Goal: Transaction & Acquisition: Subscribe to service/newsletter

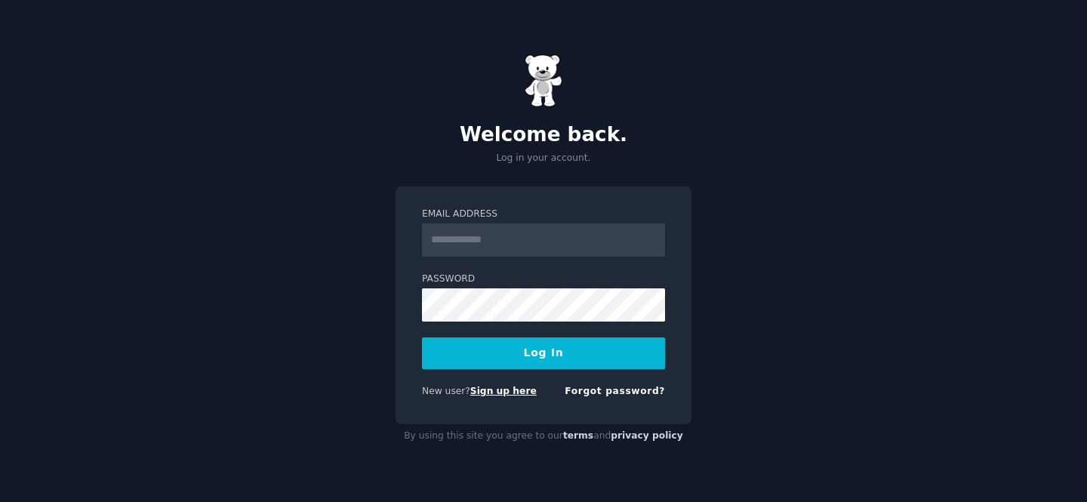
click at [501, 395] on link "Sign up here" at bounding box center [503, 391] width 66 height 11
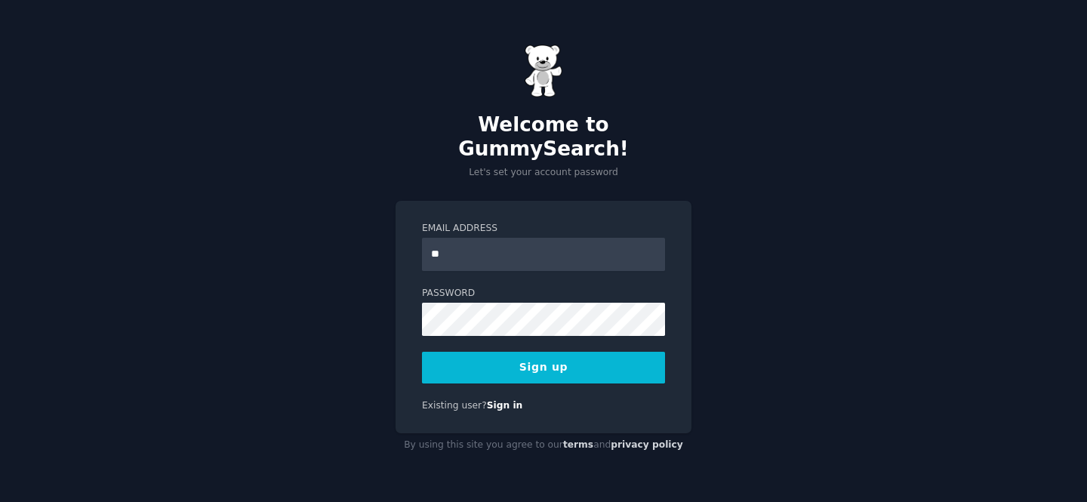
type input "*"
type input "**********"
click at [469, 354] on button "Sign up" at bounding box center [543, 368] width 243 height 32
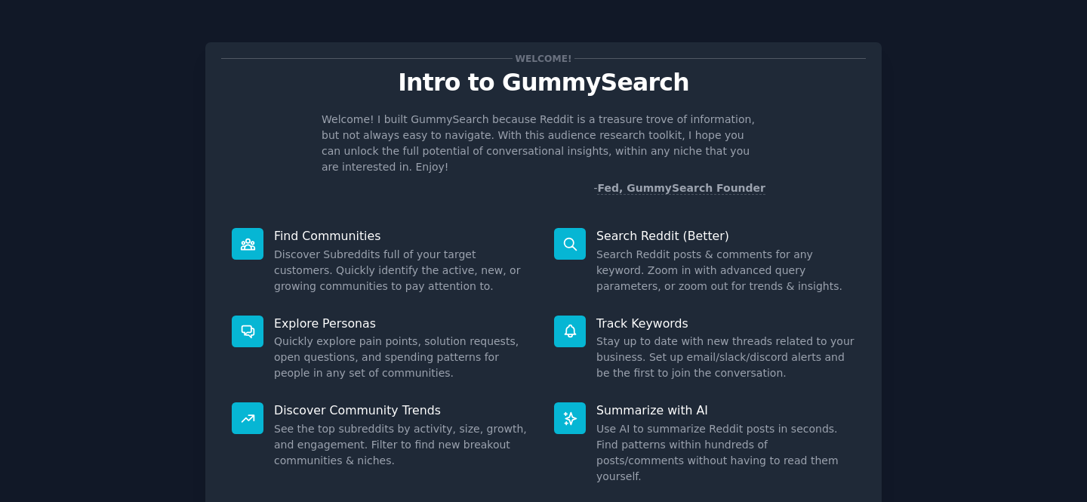
scroll to position [88, 0]
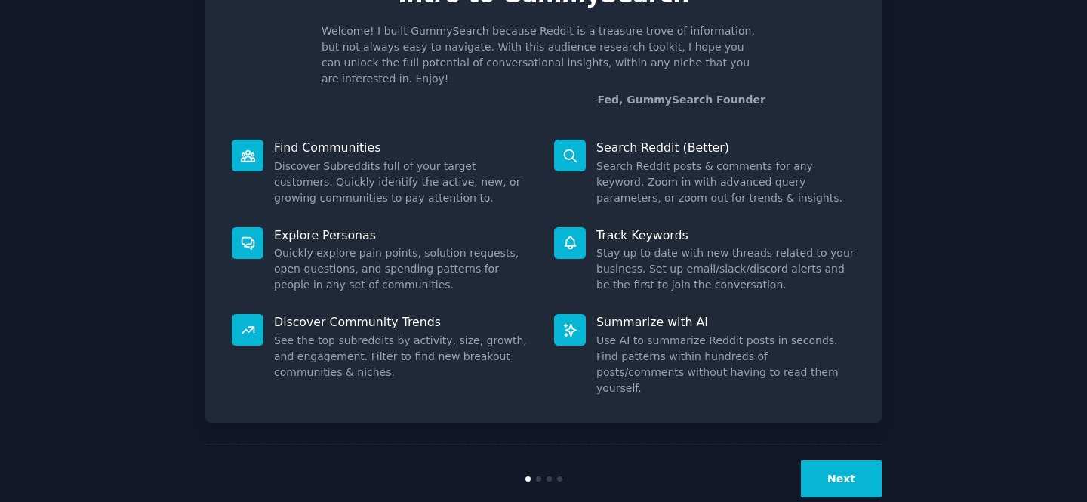
click at [837, 461] on button "Next" at bounding box center [841, 479] width 81 height 37
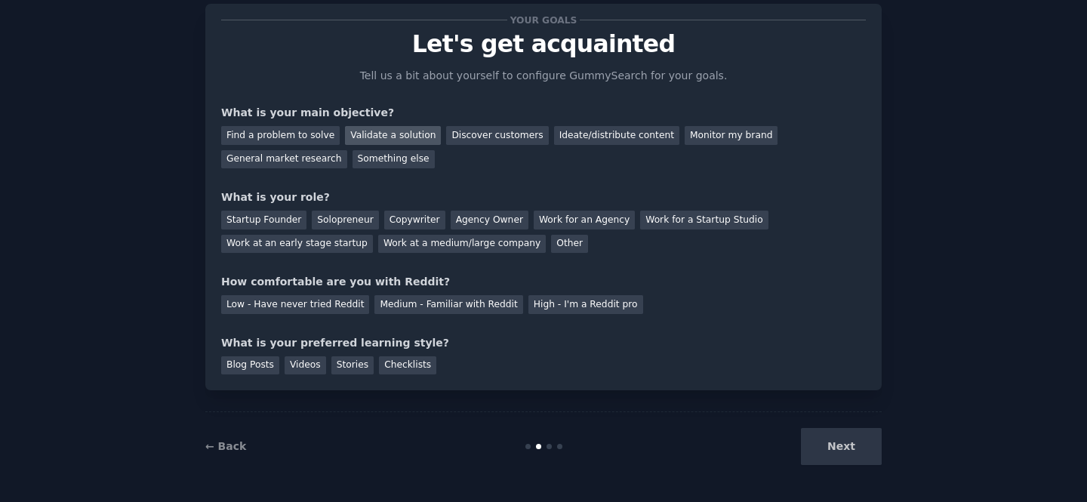
click at [354, 134] on div "Validate a solution" at bounding box center [393, 135] width 96 height 19
click at [555, 140] on div "Ideate/distribute content" at bounding box center [616, 135] width 125 height 19
click at [366, 140] on div "Validate a solution" at bounding box center [393, 135] width 96 height 19
click at [248, 223] on div "Startup Founder" at bounding box center [263, 220] width 85 height 19
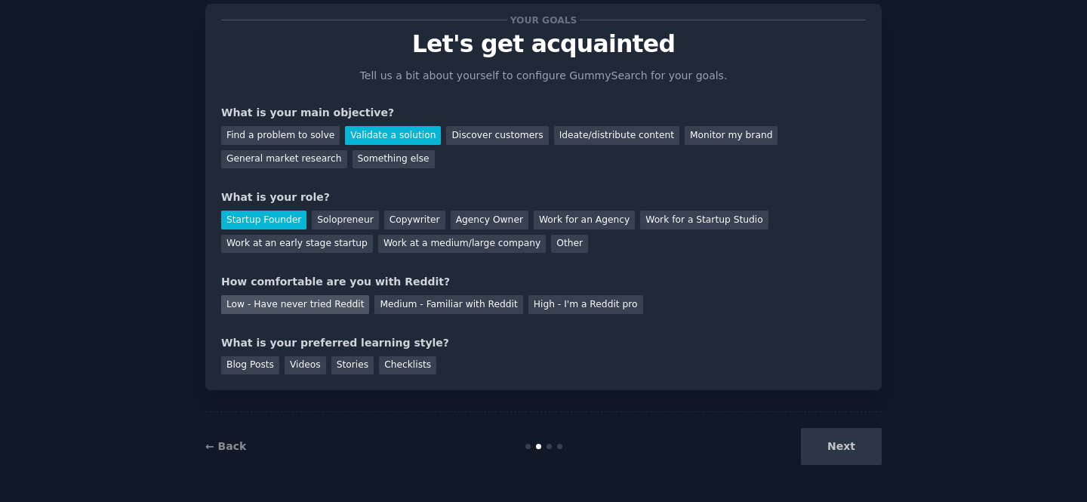
click at [240, 306] on div "Low - Have never tried Reddit" at bounding box center [295, 304] width 148 height 19
click at [289, 362] on div "Videos" at bounding box center [306, 365] width 42 height 19
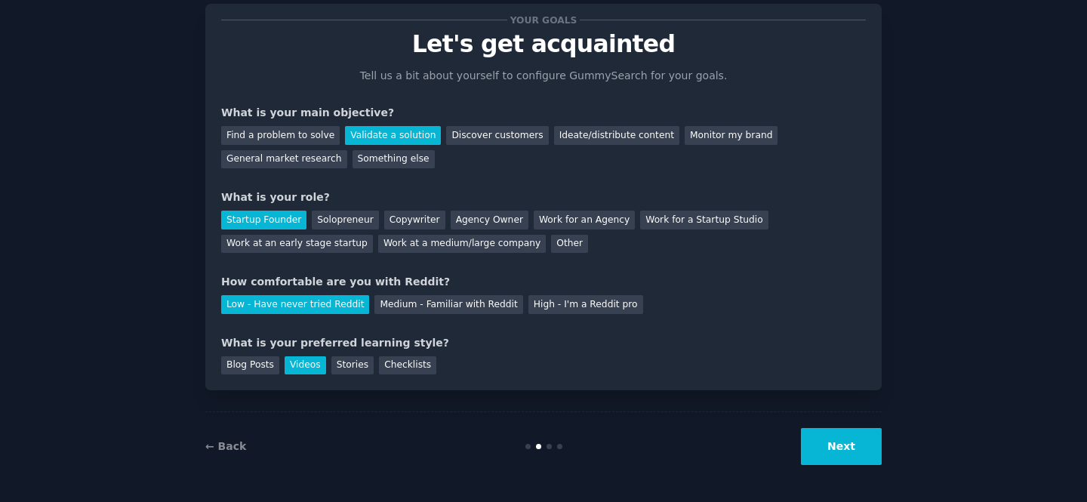
click at [831, 448] on button "Next" at bounding box center [841, 446] width 81 height 37
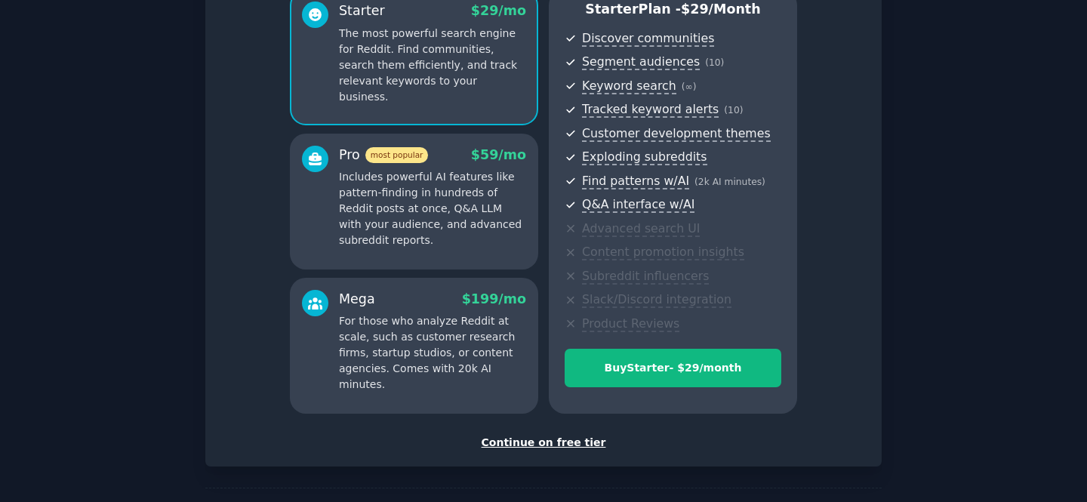
scroll to position [156, 0]
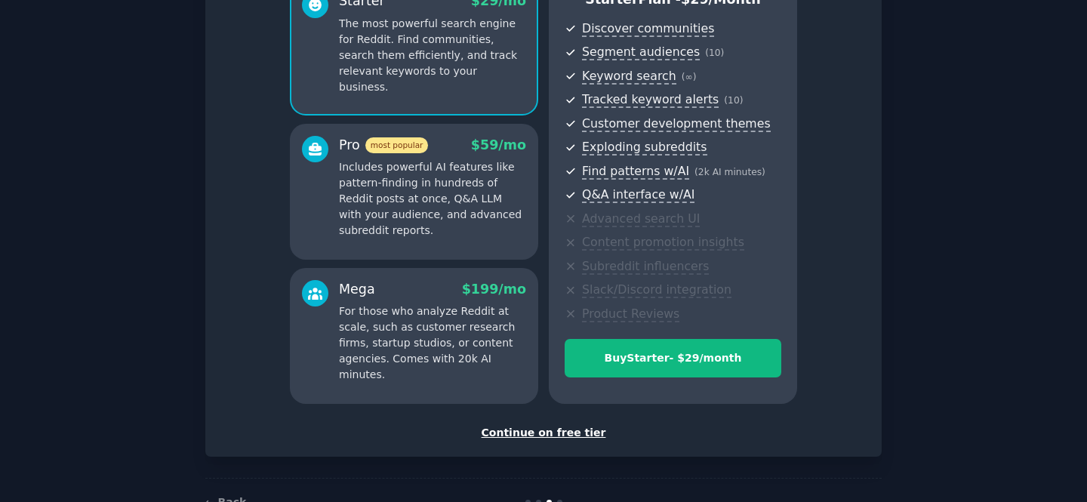
click at [503, 433] on div "Continue on free tier" at bounding box center [543, 433] width 645 height 16
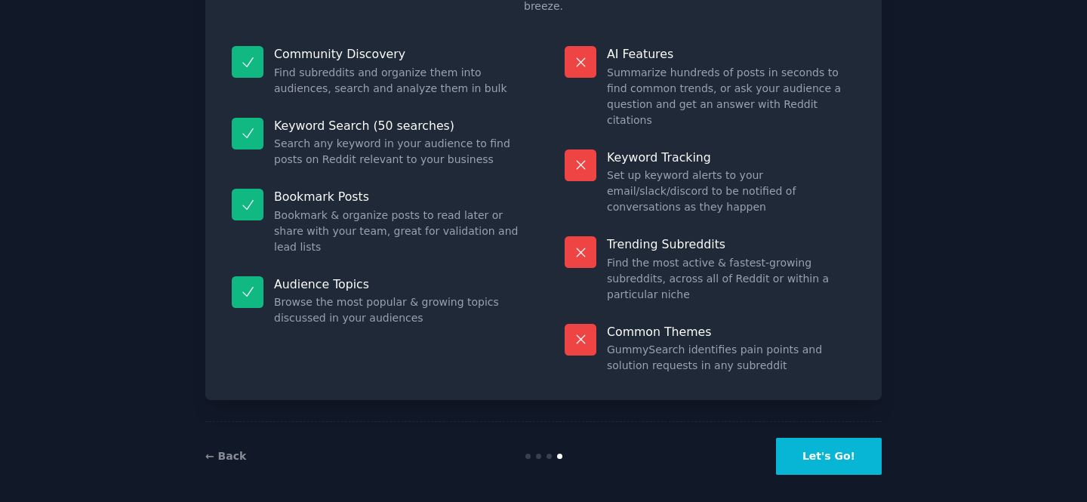
scroll to position [86, 0]
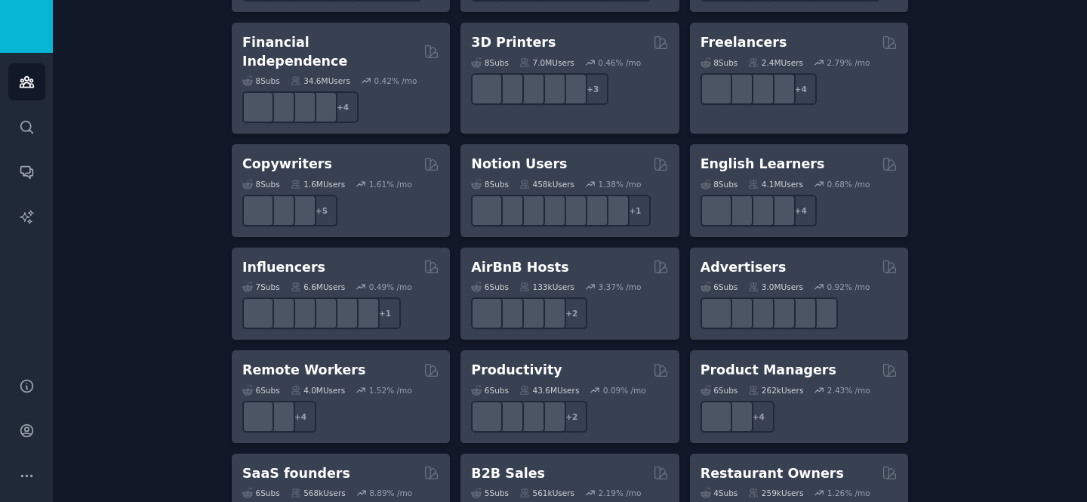
scroll to position [1240, 0]
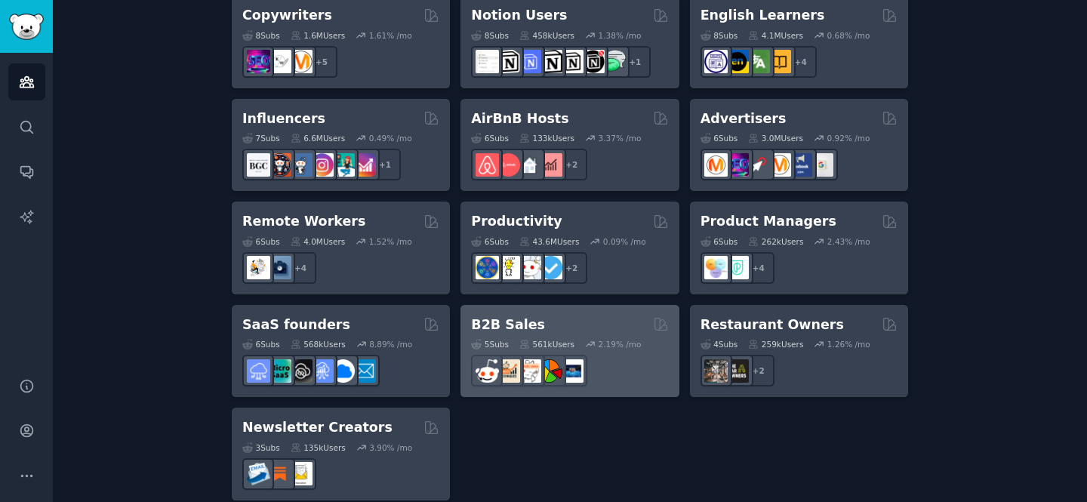
click at [524, 316] on h2 "B2B Sales" at bounding box center [508, 325] width 74 height 19
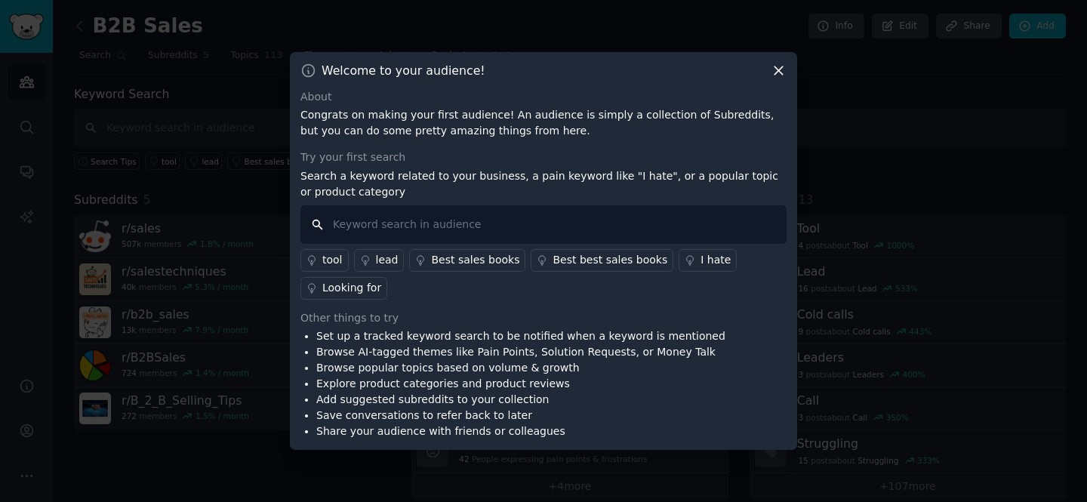
click at [336, 223] on input "text" at bounding box center [543, 224] width 486 height 39
click at [773, 75] on icon at bounding box center [779, 71] width 16 height 16
